Goal: Task Accomplishment & Management: Use online tool/utility

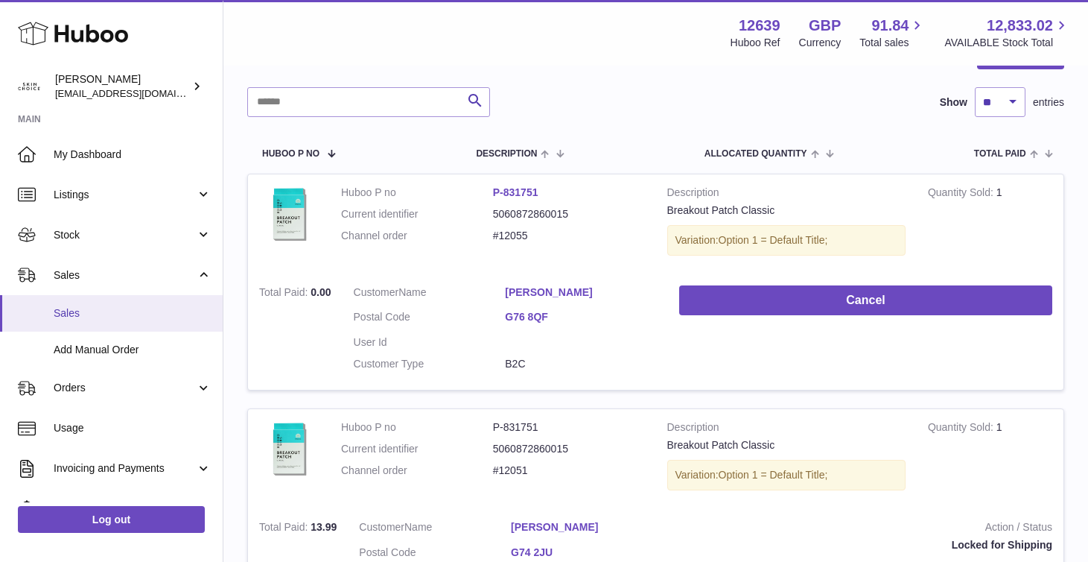
click at [112, 306] on span "Sales" at bounding box center [133, 313] width 158 height 14
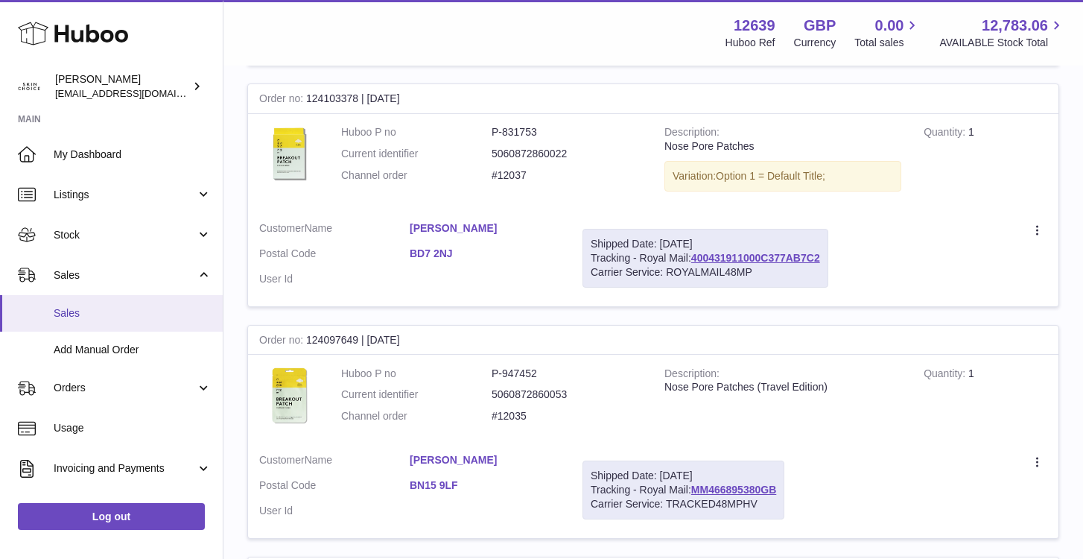
click at [158, 305] on link "Sales" at bounding box center [111, 313] width 223 height 37
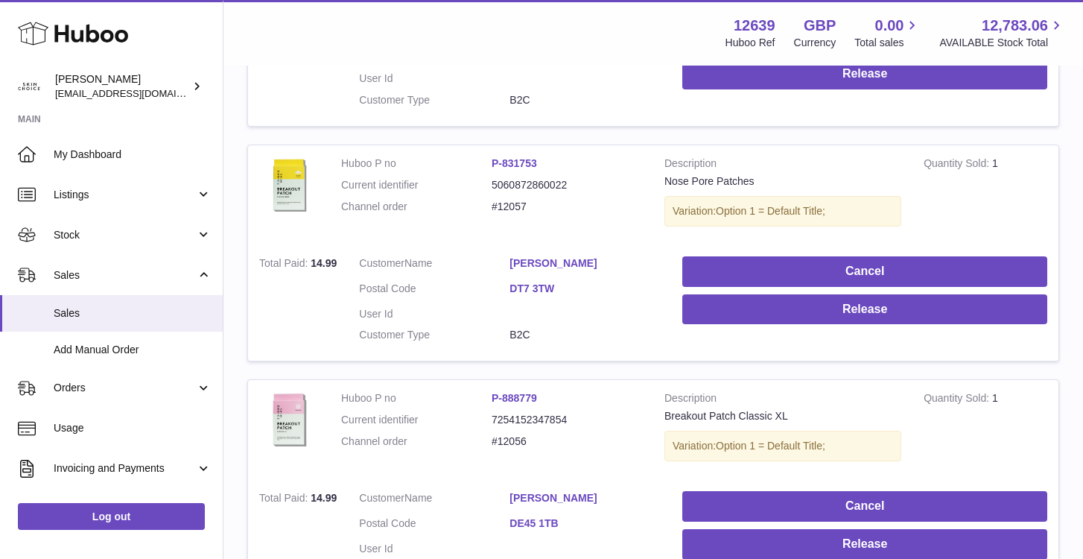
scroll to position [601, 0]
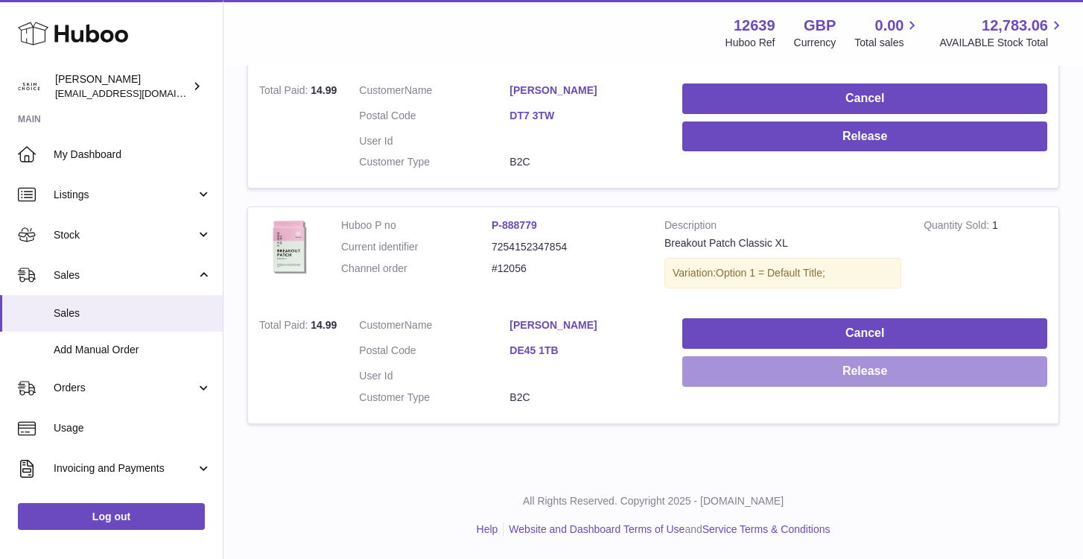
click at [705, 372] on button "Release" at bounding box center [864, 371] width 365 height 31
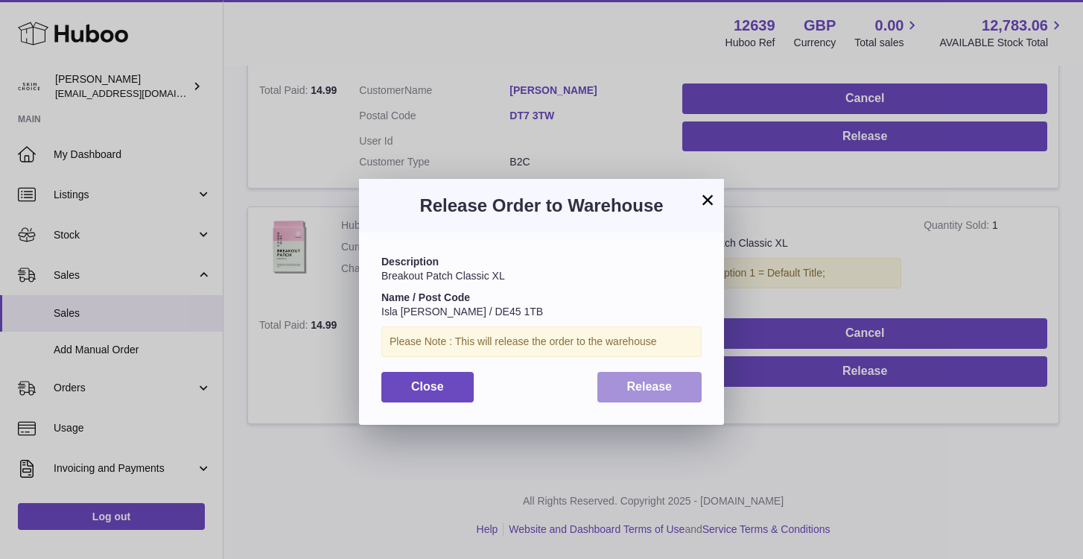
click at [657, 382] on span "Release" at bounding box center [649, 386] width 45 height 13
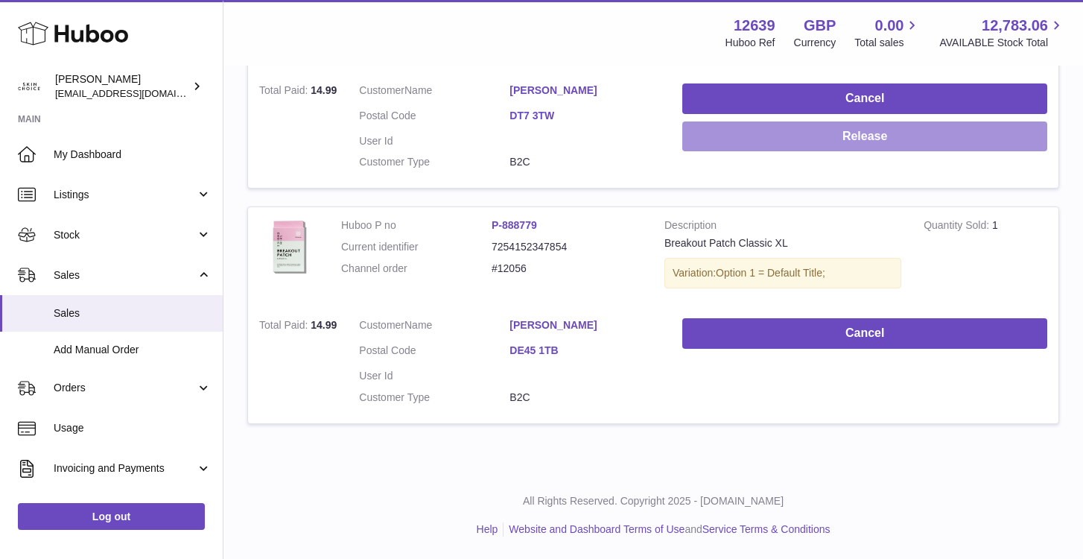
click at [758, 145] on button "Release" at bounding box center [864, 136] width 365 height 31
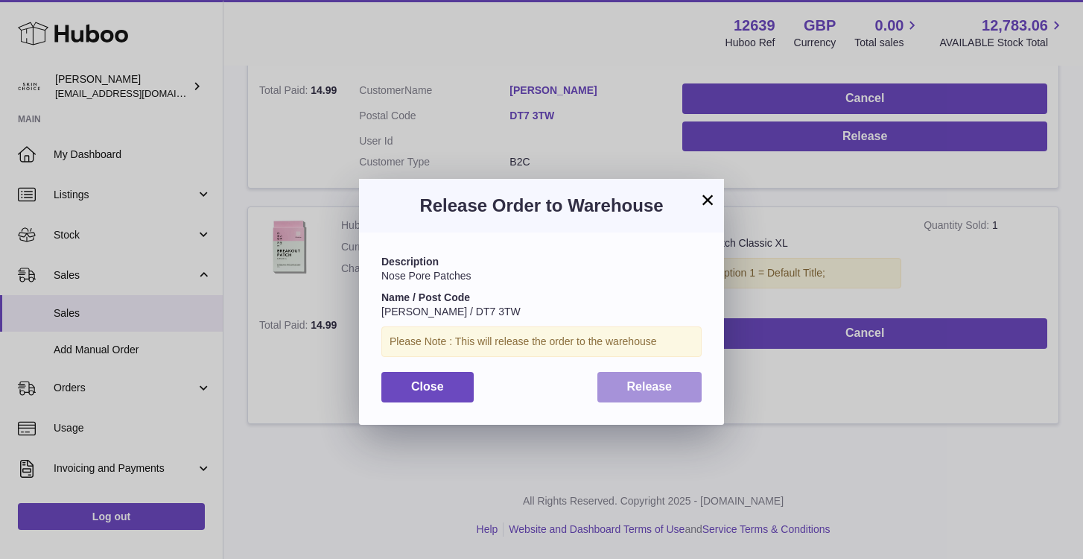
click at [645, 377] on button "Release" at bounding box center [649, 387] width 105 height 31
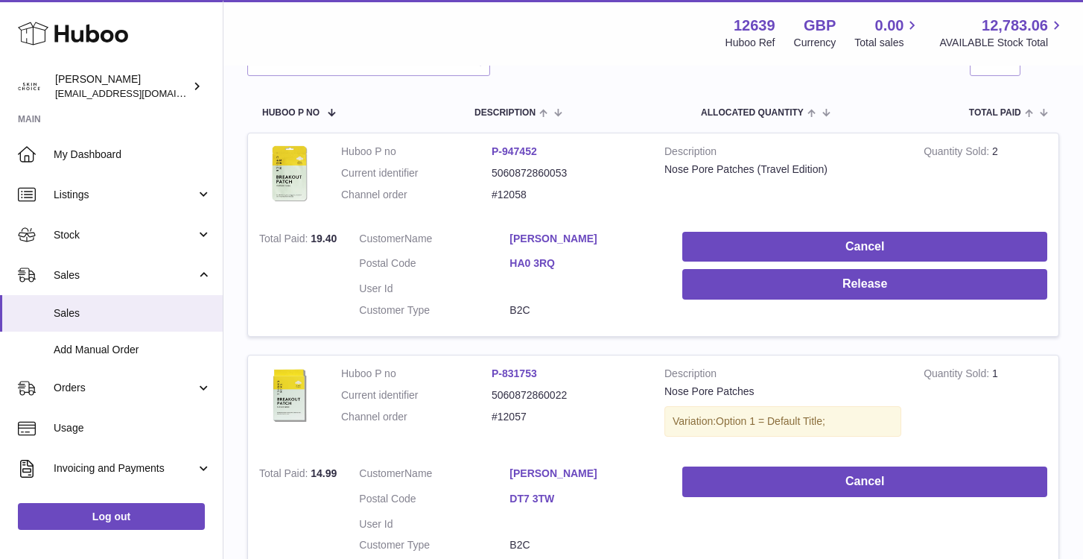
scroll to position [188, 0]
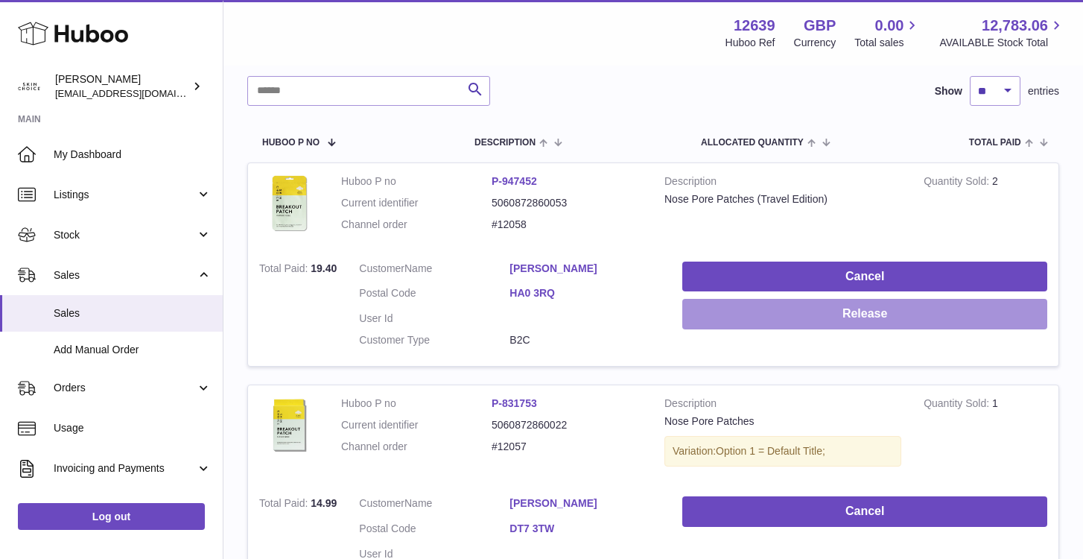
click at [721, 316] on button "Release" at bounding box center [864, 314] width 365 height 31
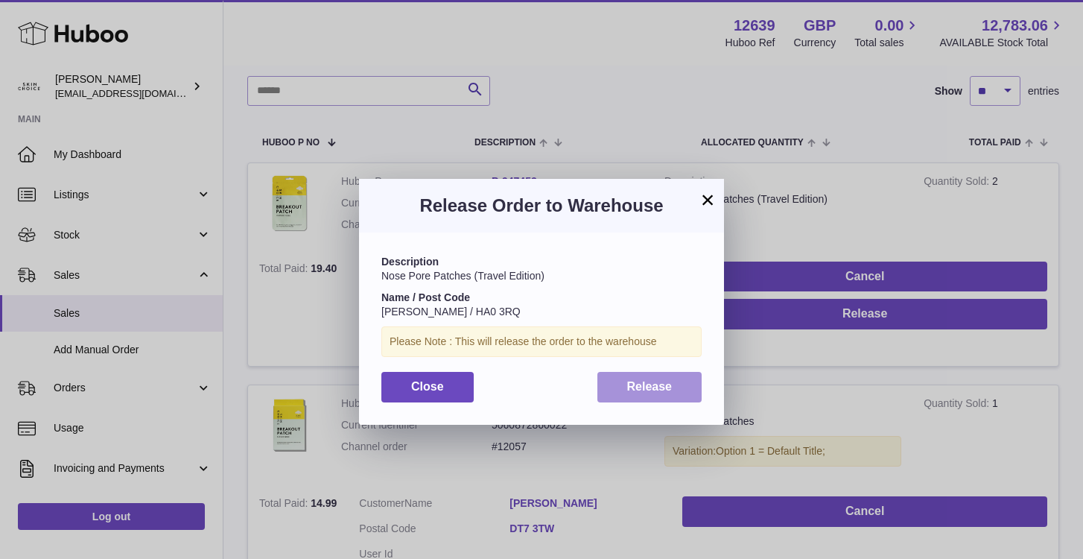
click at [641, 387] on span "Release" at bounding box center [649, 386] width 45 height 13
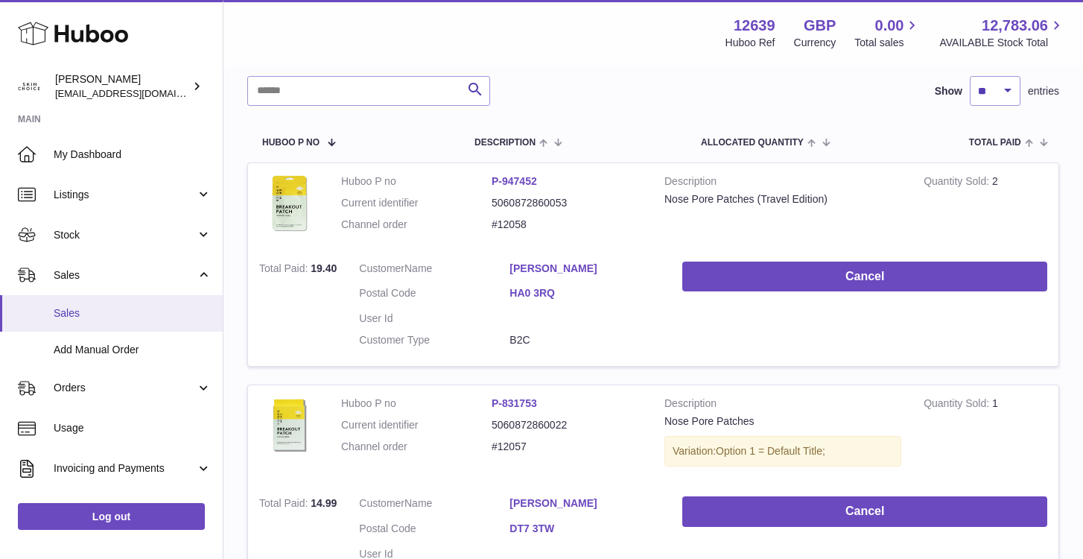
click at [123, 311] on span "Sales" at bounding box center [133, 313] width 158 height 14
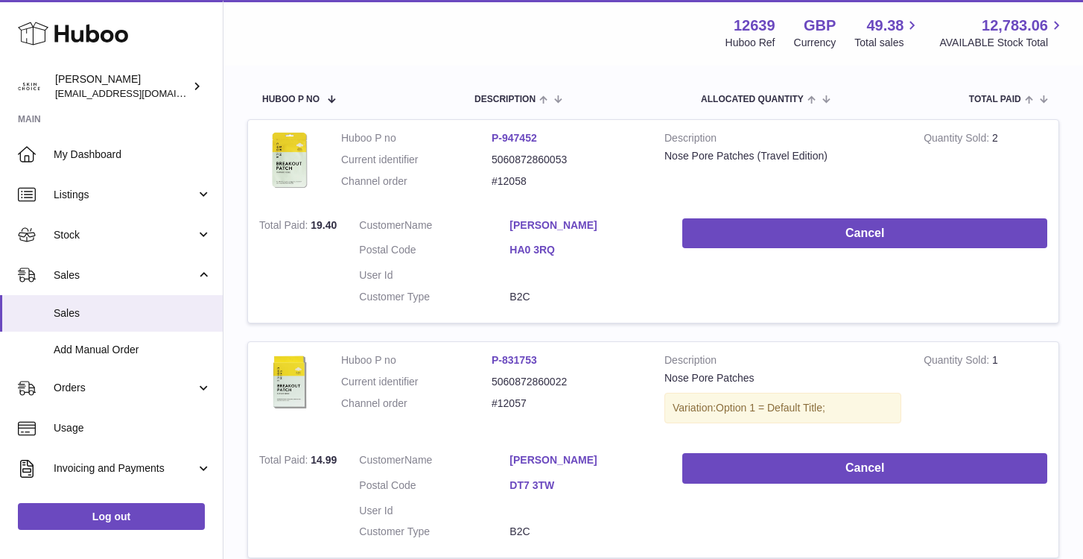
scroll to position [188, 0]
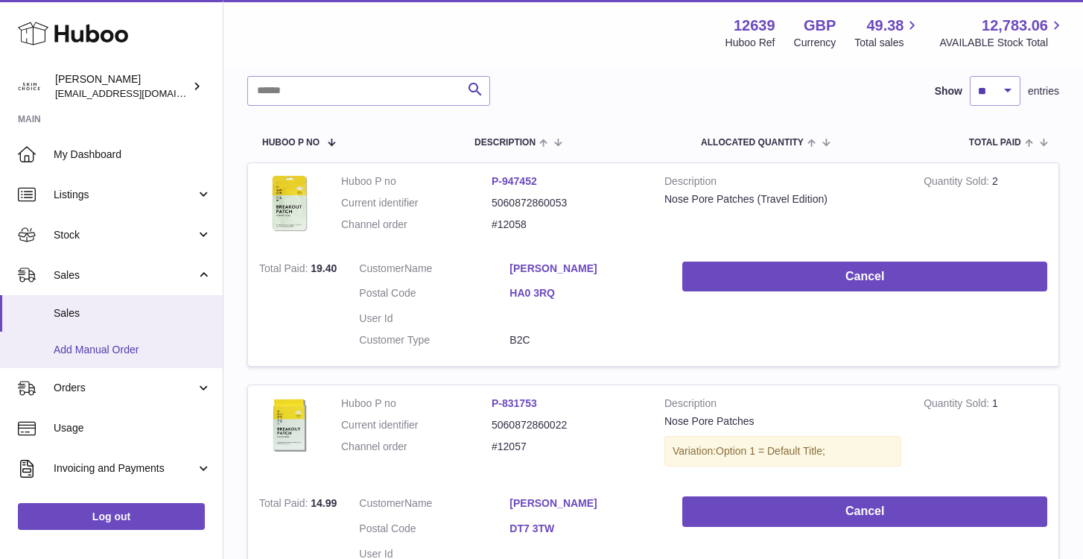
click at [132, 343] on span "Add Manual Order" at bounding box center [133, 350] width 158 height 14
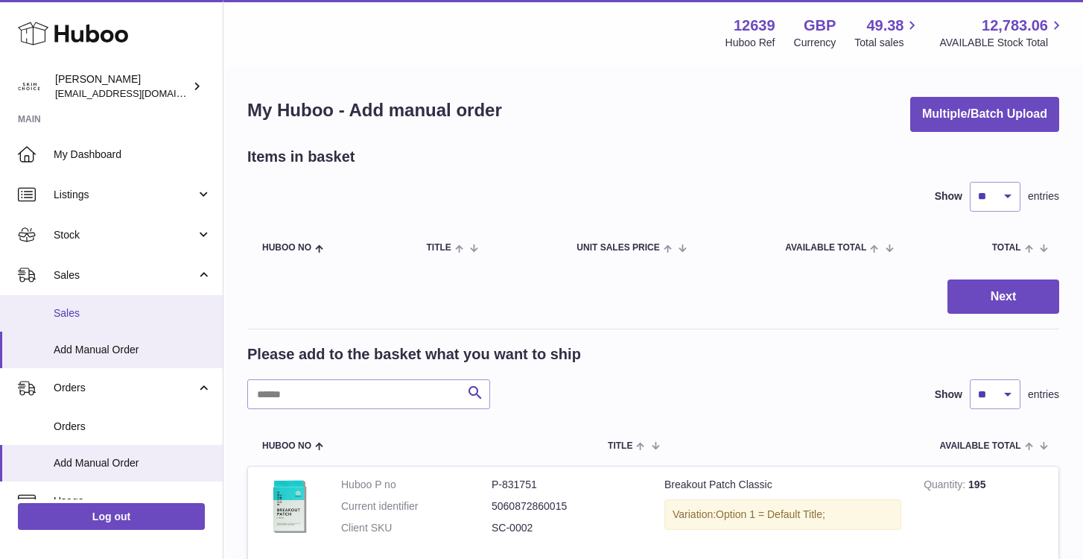
click at [139, 299] on link "Sales" at bounding box center [111, 313] width 223 height 37
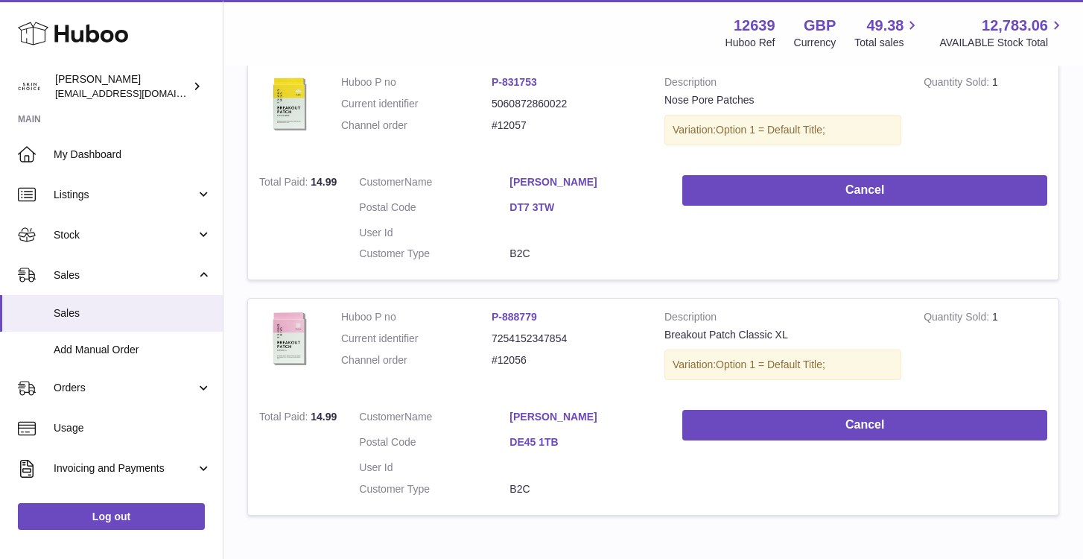
scroll to position [601, 0]
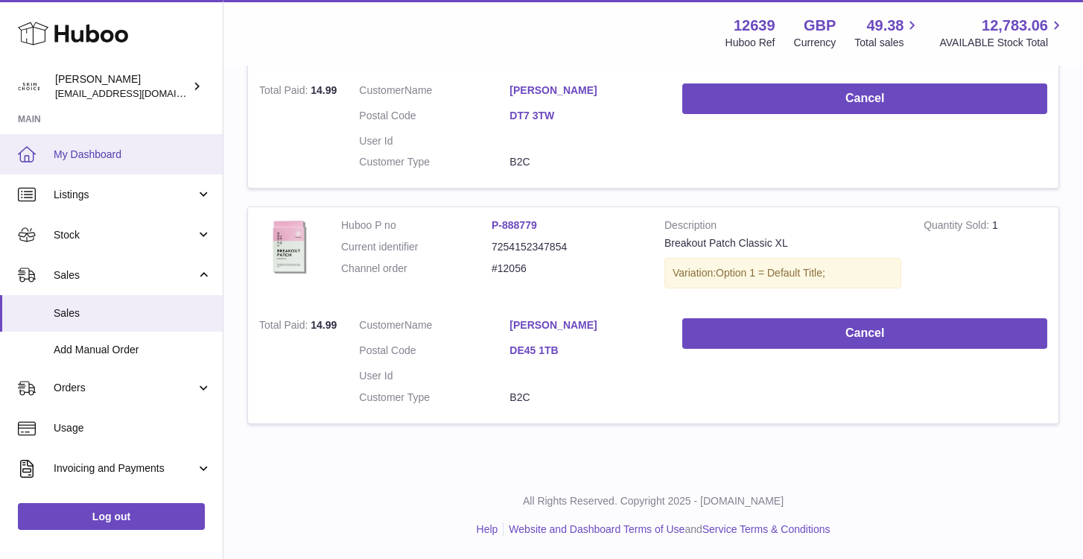
click at [72, 163] on link "My Dashboard" at bounding box center [111, 154] width 223 height 40
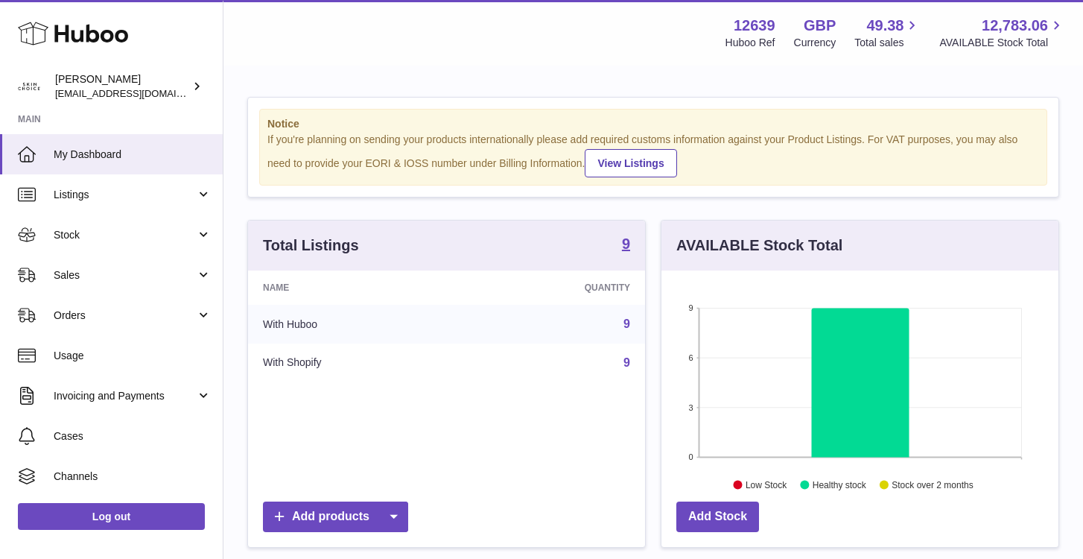
scroll to position [232, 397]
